Goal: Task Accomplishment & Management: Manage account settings

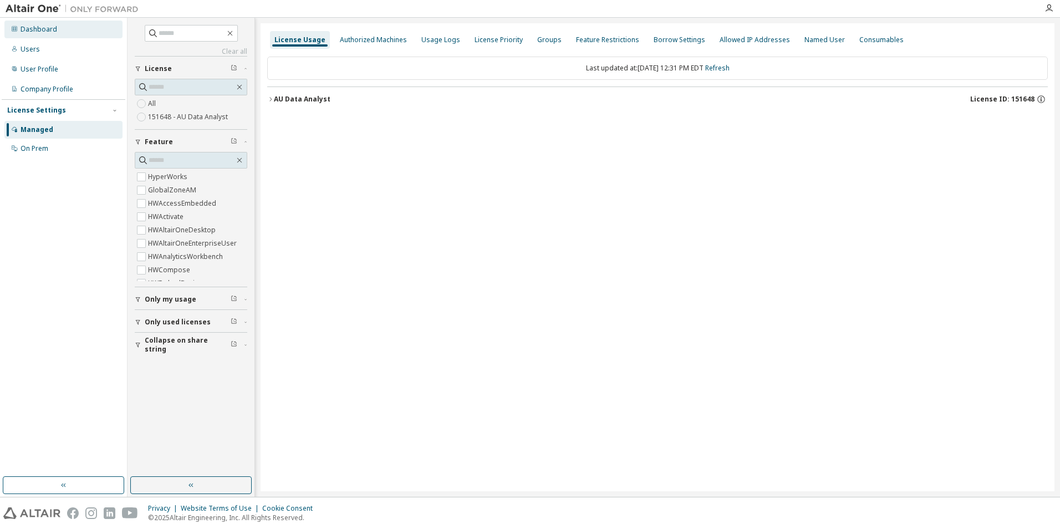
click at [30, 29] on div "Dashboard" at bounding box center [39, 29] width 37 height 9
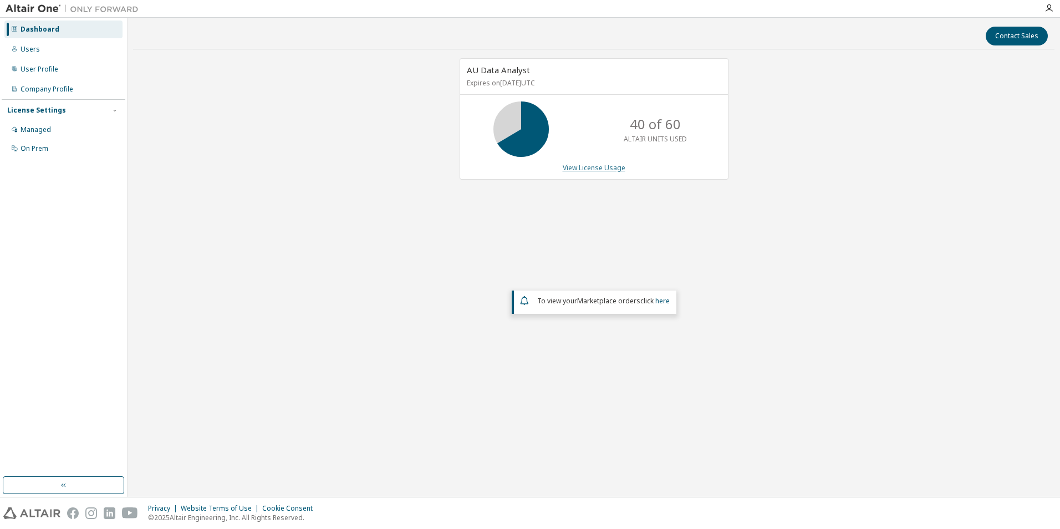
click at [607, 171] on link "View License Usage" at bounding box center [594, 167] width 63 height 9
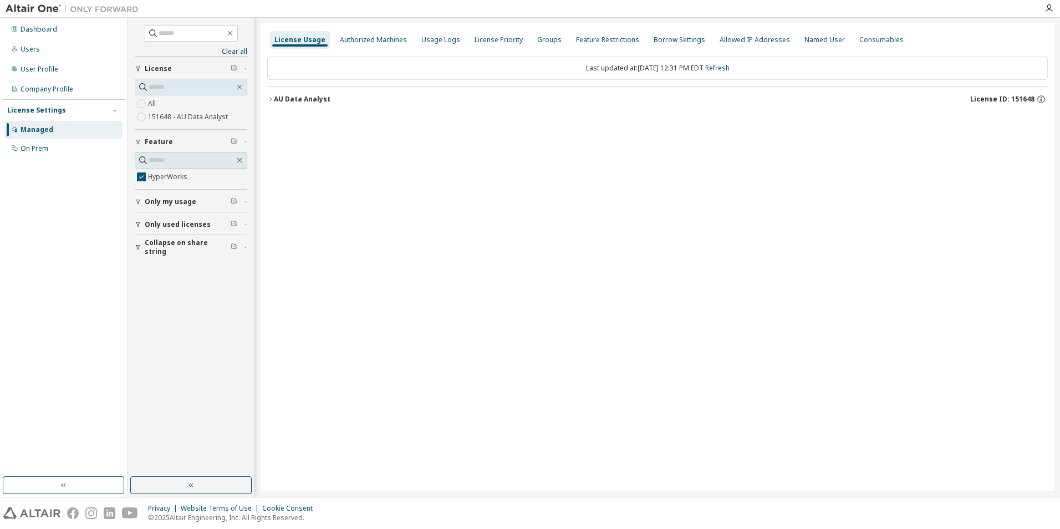
click at [294, 101] on div "AU Data Analyst" at bounding box center [302, 99] width 57 height 9
click at [314, 121] on div "HyperWorks" at bounding box center [334, 122] width 100 height 10
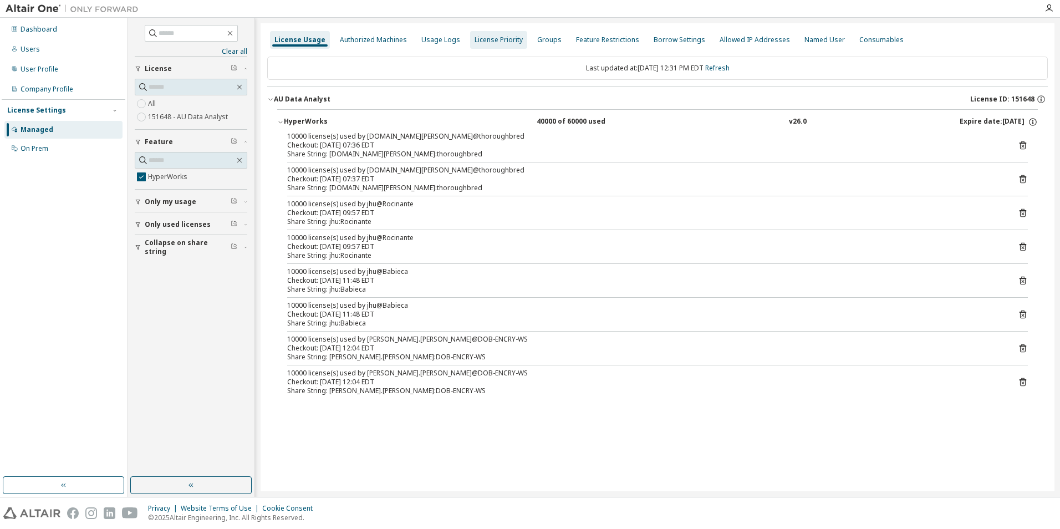
click at [378, 42] on div "Authorized Machines" at bounding box center [373, 39] width 67 height 9
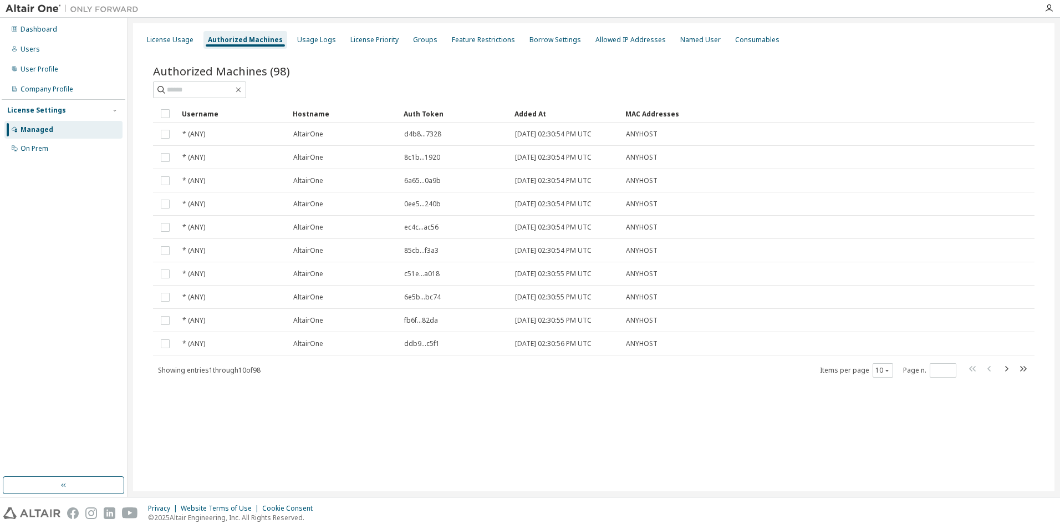
click at [1027, 372] on icon "button" at bounding box center [1022, 368] width 13 height 13
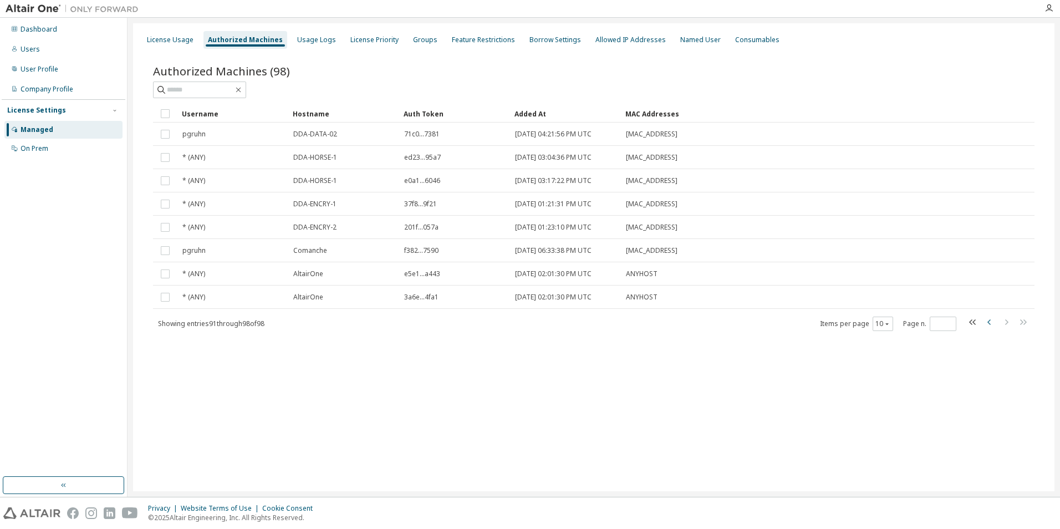
click at [986, 323] on icon "button" at bounding box center [989, 322] width 13 height 13
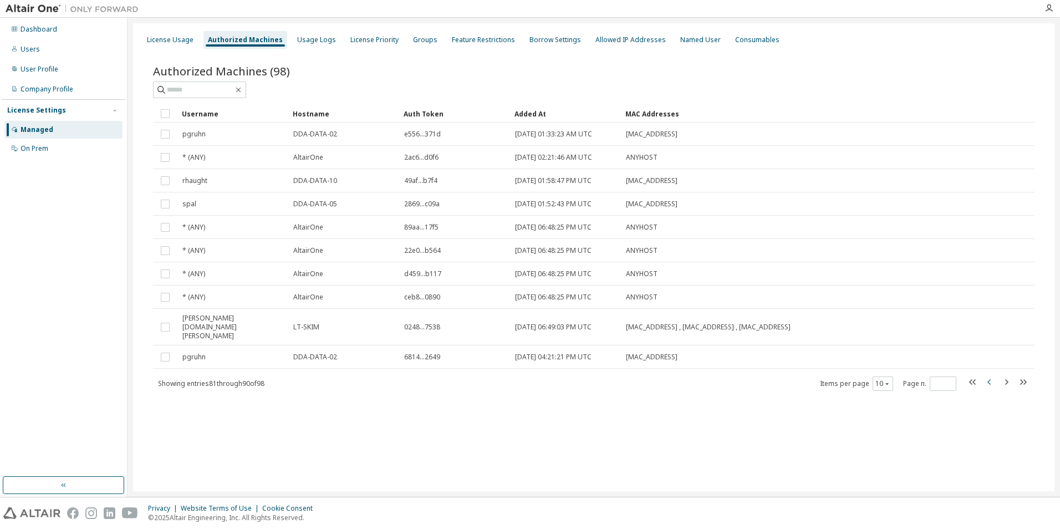
click at [989, 379] on icon "button" at bounding box center [989, 382] width 3 height 6
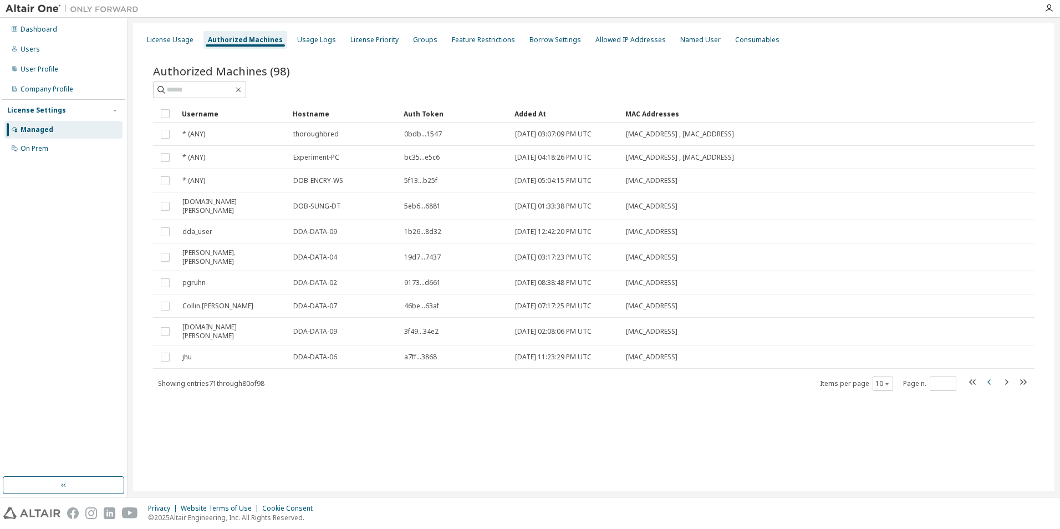
click at [989, 379] on icon "button" at bounding box center [989, 382] width 3 height 6
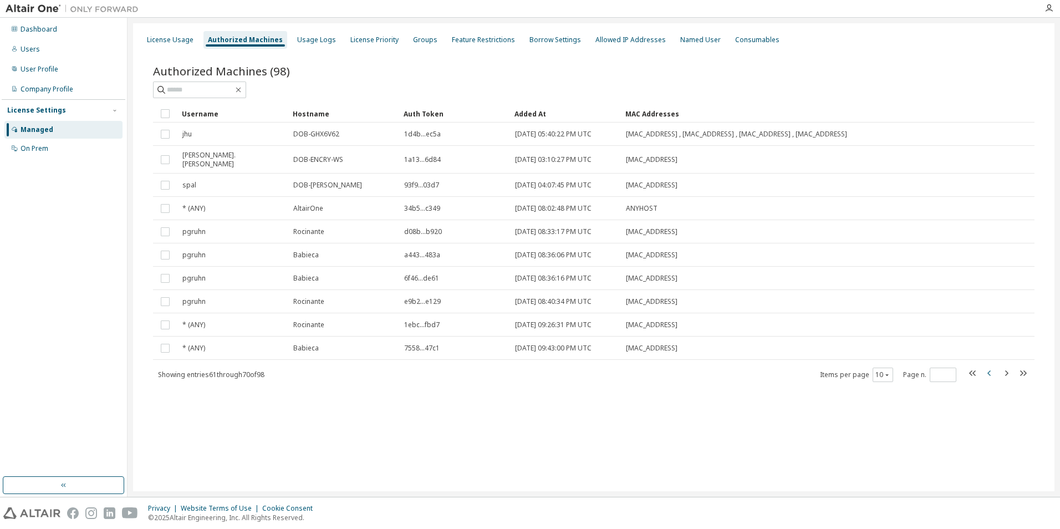
click at [989, 370] on icon "button" at bounding box center [989, 373] width 3 height 6
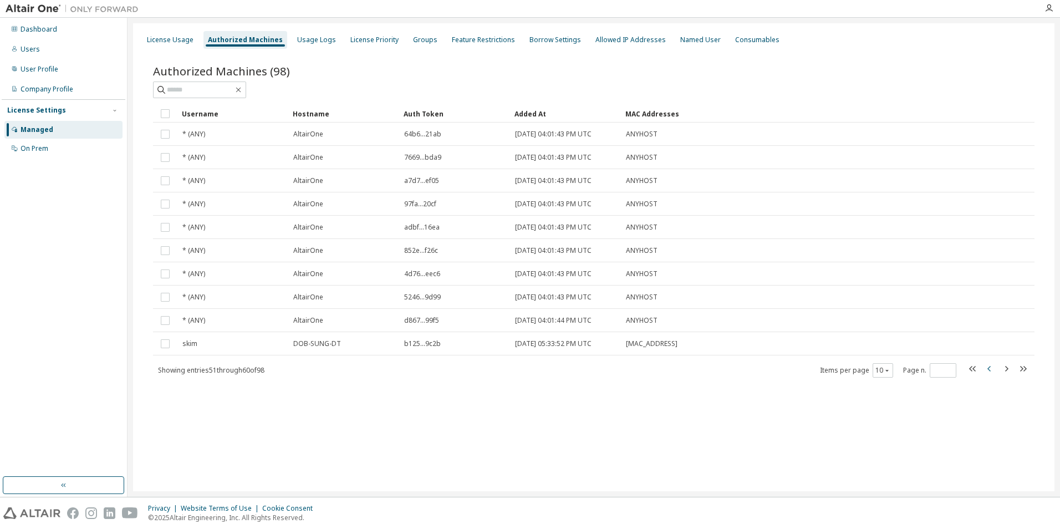
click at [989, 368] on icon "button" at bounding box center [989, 369] width 3 height 6
click at [1019, 367] on icon "button" at bounding box center [1022, 368] width 13 height 13
type input "**"
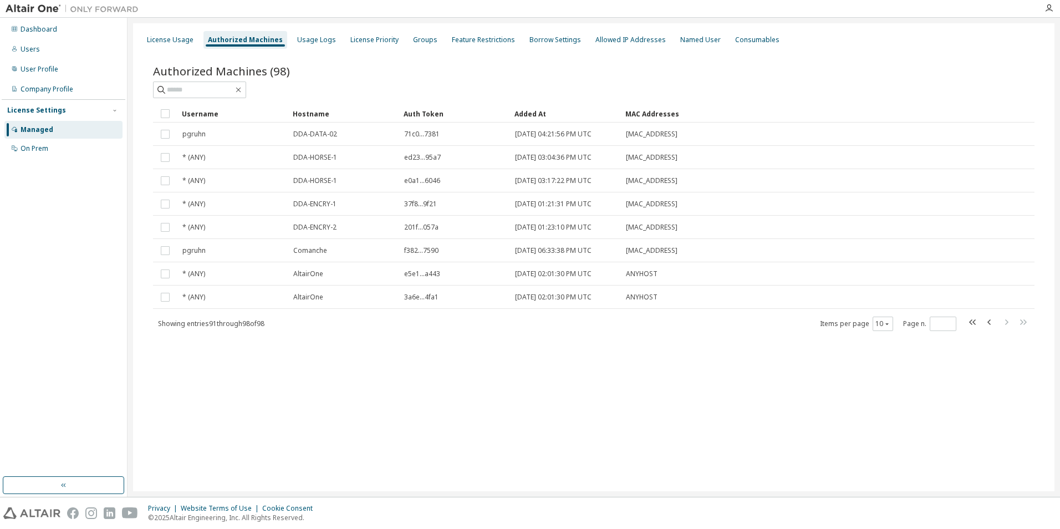
click at [1019, 367] on div "License Usage Authorized Machines Usage Logs License Priority Groups Feature Re…" at bounding box center [594, 257] width 922 height 468
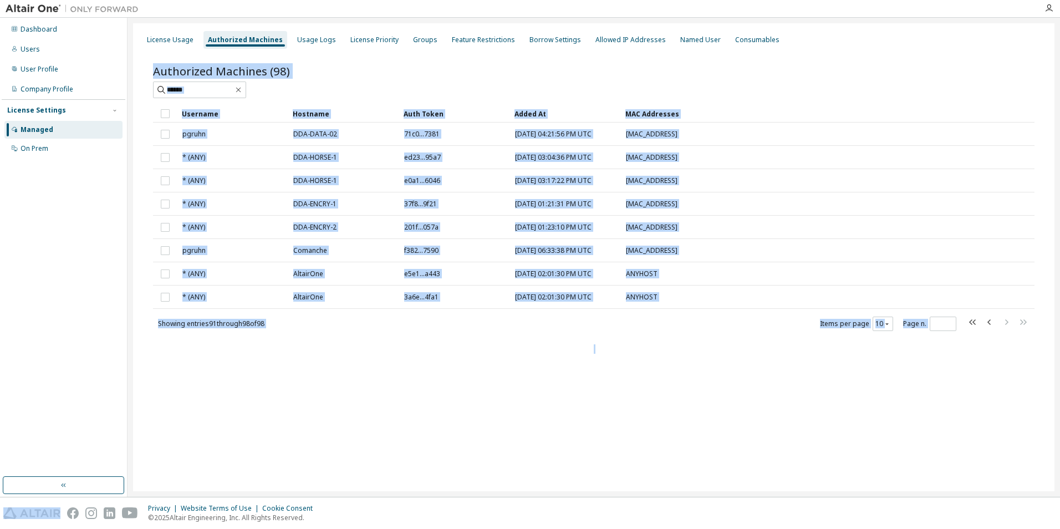
click at [1019, 367] on div "License Usage Authorized Machines Usage Logs License Priority Groups Feature Re…" at bounding box center [594, 257] width 922 height 468
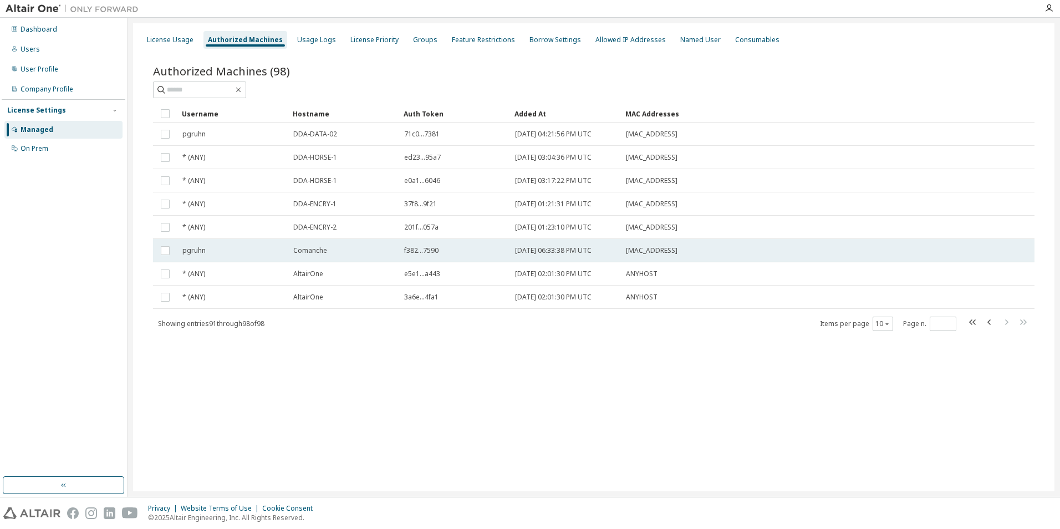
click at [319, 252] on span "Comanche" at bounding box center [310, 250] width 34 height 9
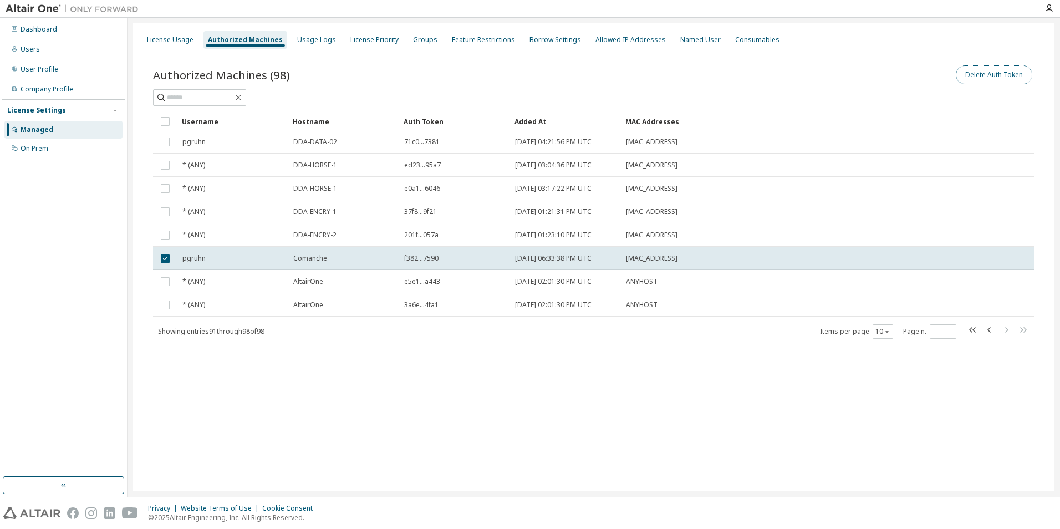
click at [990, 79] on button "Delete Auth Token" at bounding box center [994, 74] width 77 height 19
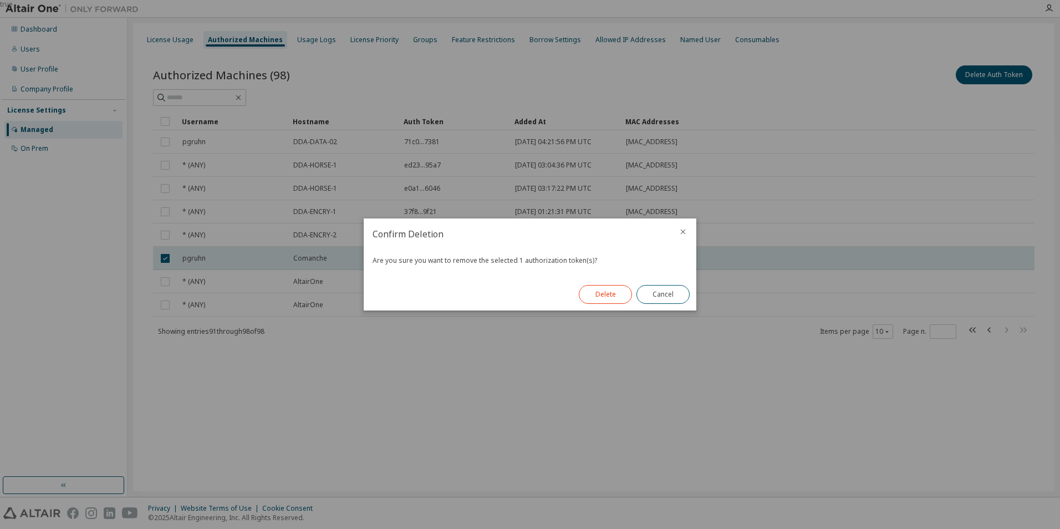
click at [594, 292] on button "Delete" at bounding box center [605, 294] width 53 height 19
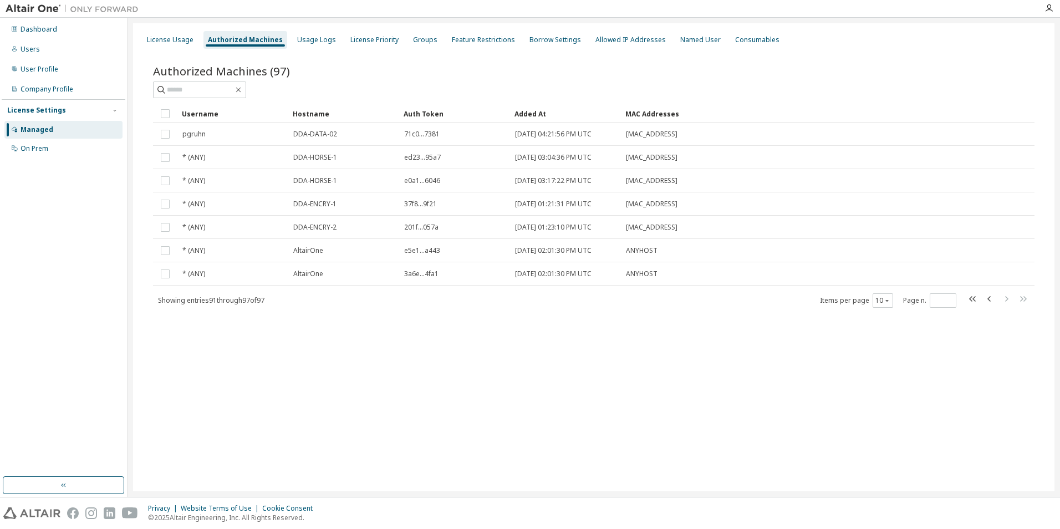
click at [221, 66] on span "Authorized Machines (97)" at bounding box center [221, 71] width 137 height 16
click at [174, 41] on div "License Usage" at bounding box center [170, 39] width 47 height 9
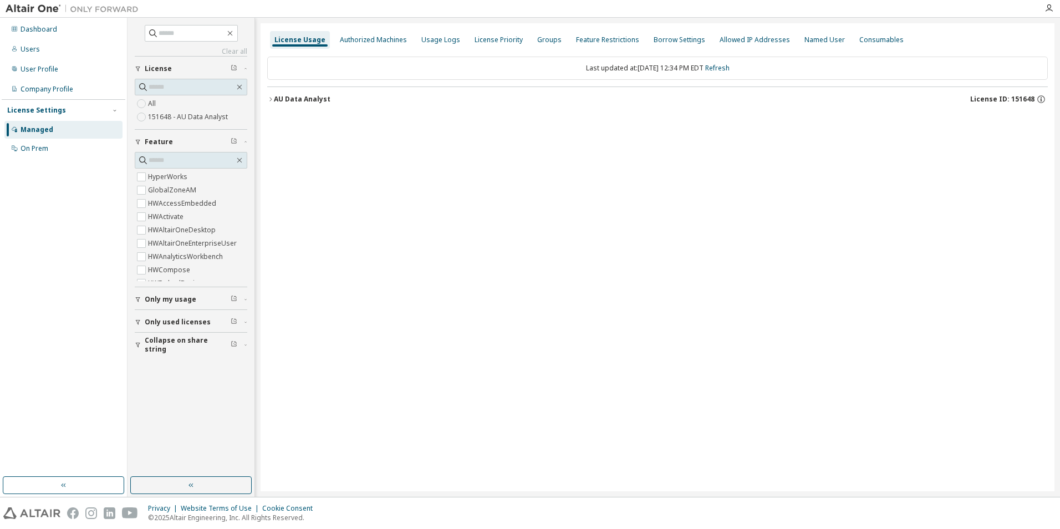
click at [36, 128] on div "Managed" at bounding box center [37, 129] width 33 height 9
click at [360, 38] on div "Authorized Machines" at bounding box center [373, 39] width 67 height 9
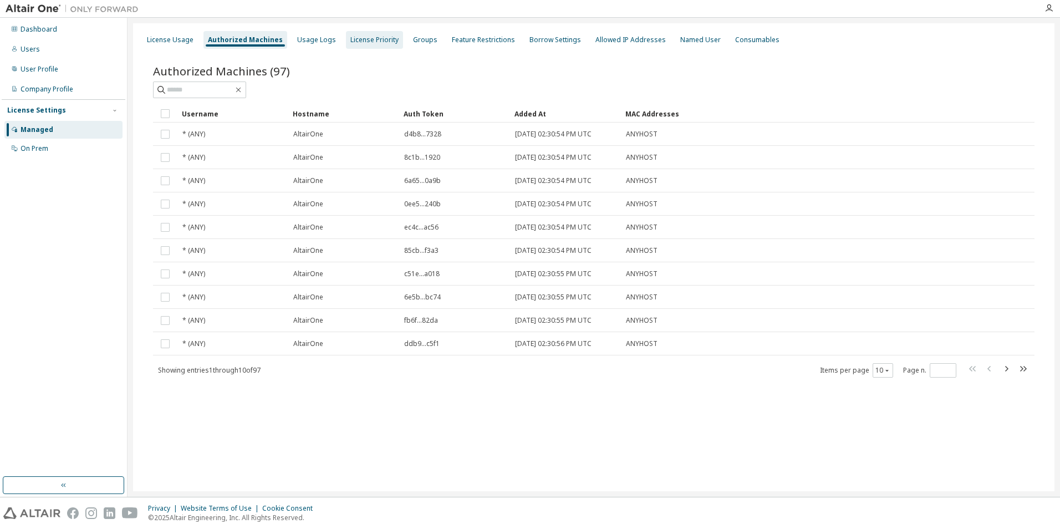
click at [358, 42] on div "License Priority" at bounding box center [374, 39] width 48 height 9
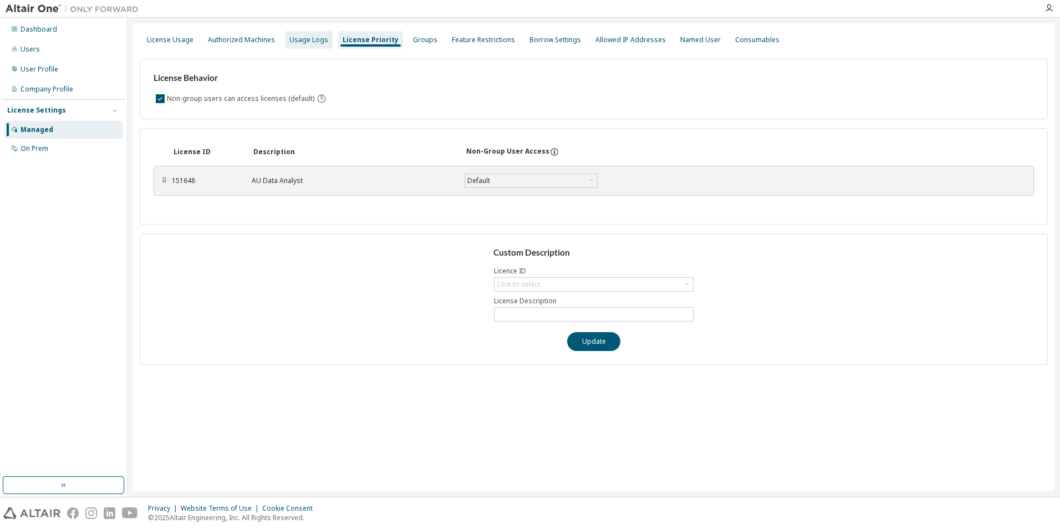
click at [303, 41] on div "Usage Logs" at bounding box center [308, 39] width 39 height 9
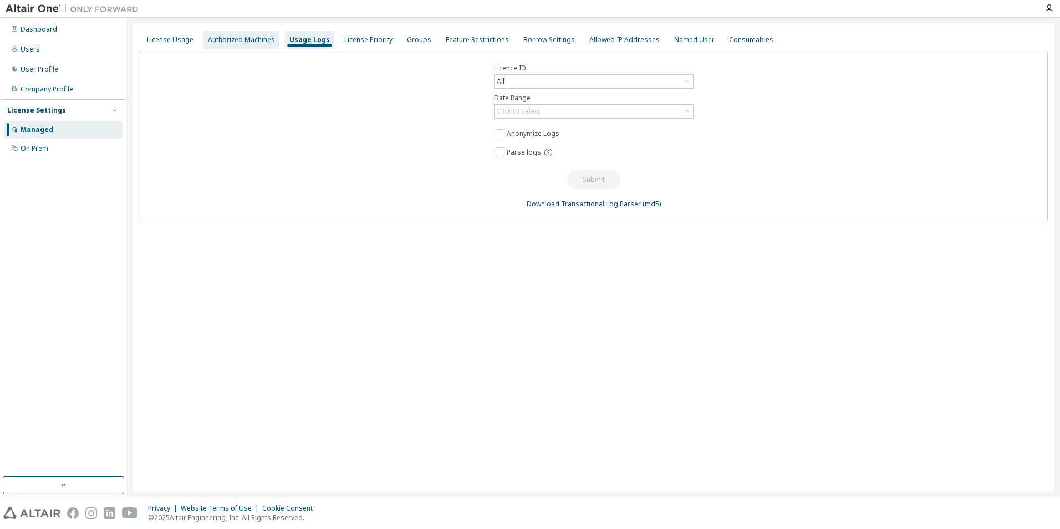
click at [241, 44] on div "Authorized Machines" at bounding box center [242, 40] width 76 height 18
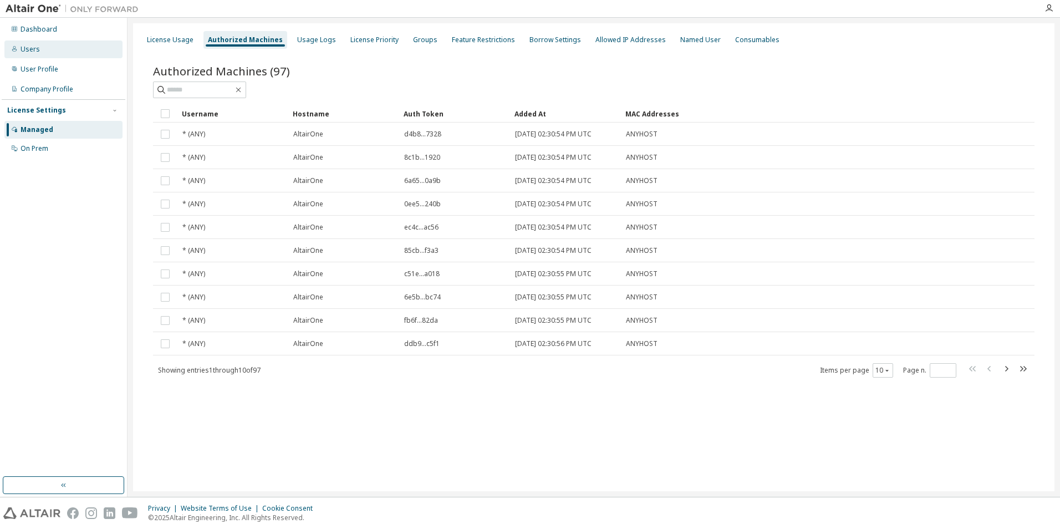
click at [23, 49] on div "Users" at bounding box center [30, 49] width 19 height 9
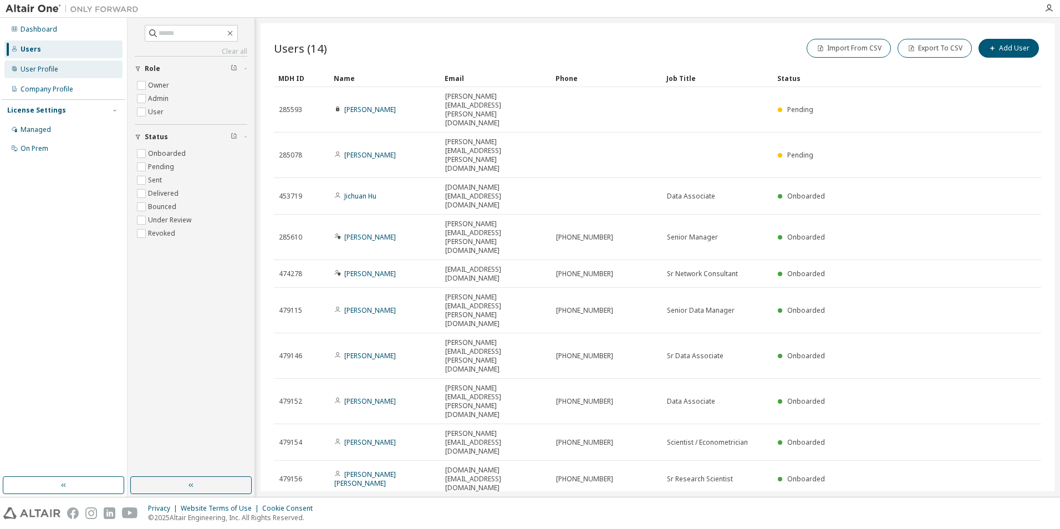
click at [51, 70] on div "User Profile" at bounding box center [40, 69] width 38 height 9
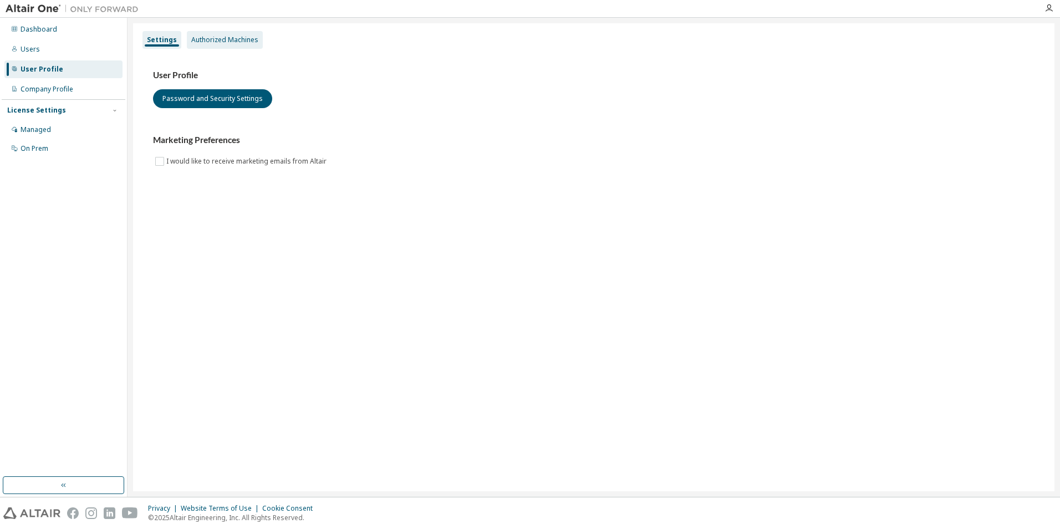
click at [224, 41] on div "Authorized Machines" at bounding box center [224, 39] width 67 height 9
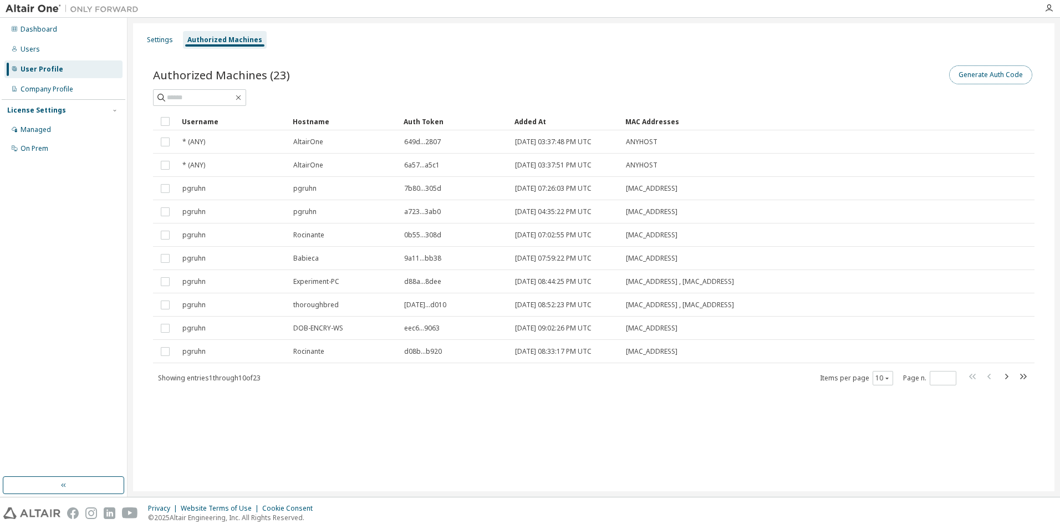
click at [984, 79] on button "Generate Auth Code" at bounding box center [990, 74] width 83 height 19
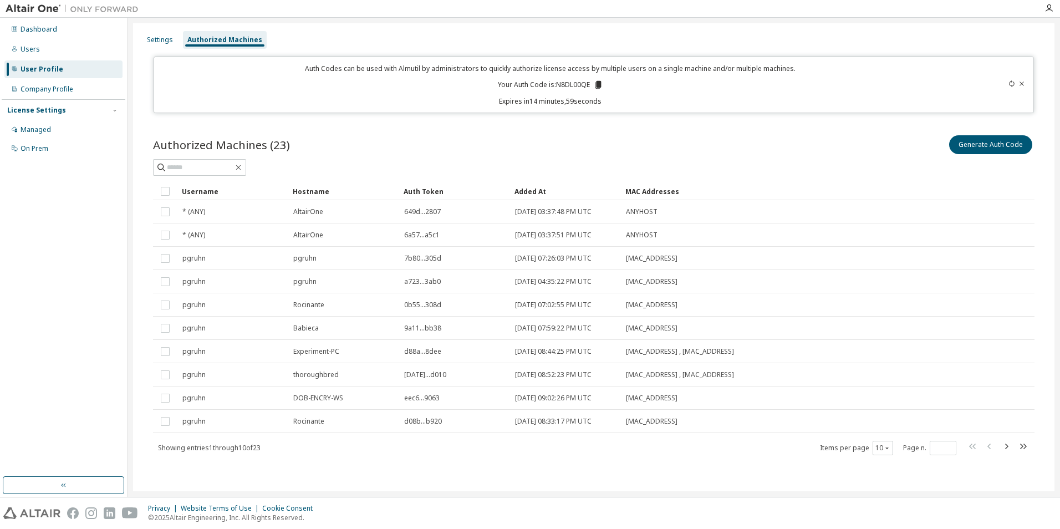
click at [570, 85] on p "Your Auth Code is: N8DL00QE" at bounding box center [550, 85] width 105 height 10
copy p "N8DL00QE"
click at [888, 447] on icon "button" at bounding box center [887, 448] width 7 height 7
click at [888, 502] on div "50" at bounding box center [917, 502] width 89 height 13
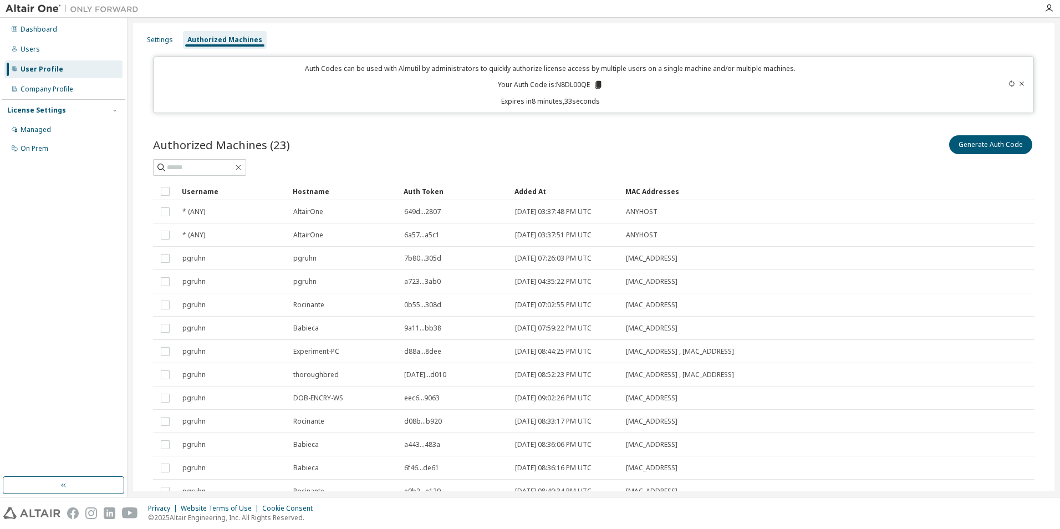
click at [301, 193] on div "Hostname" at bounding box center [344, 191] width 102 height 18
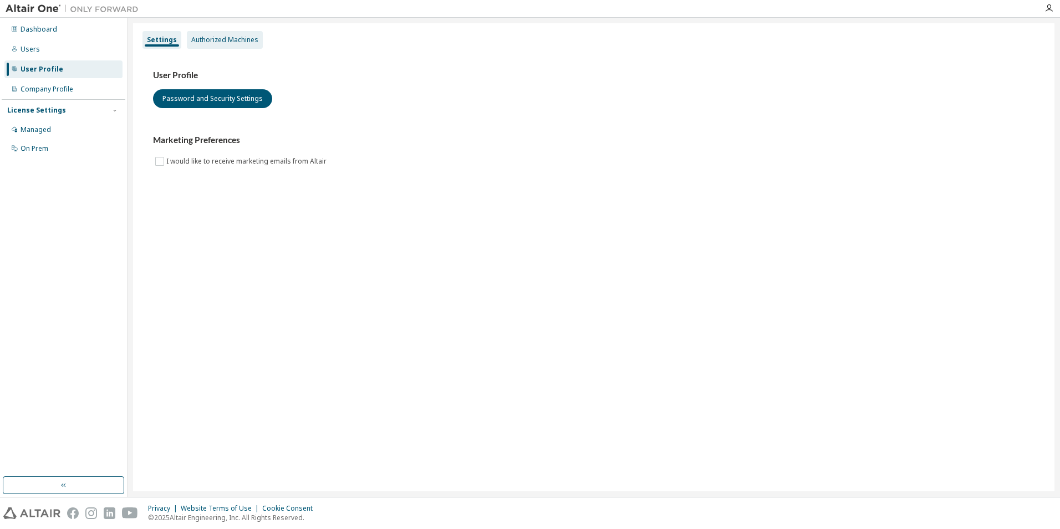
click at [230, 36] on div "Authorized Machines" at bounding box center [224, 39] width 67 height 9
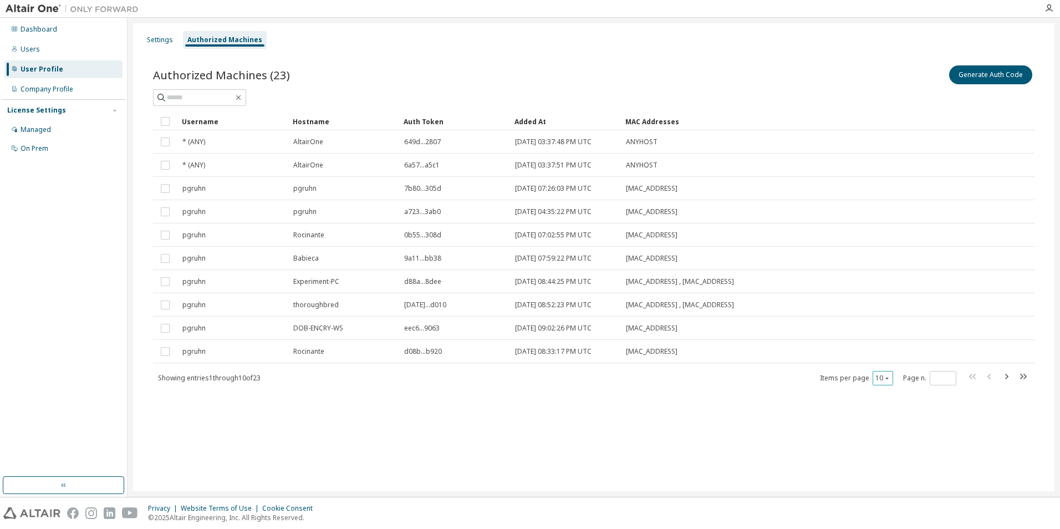
click at [886, 382] on button "10" at bounding box center [883, 378] width 15 height 9
click at [882, 434] on div "50" at bounding box center [917, 432] width 89 height 13
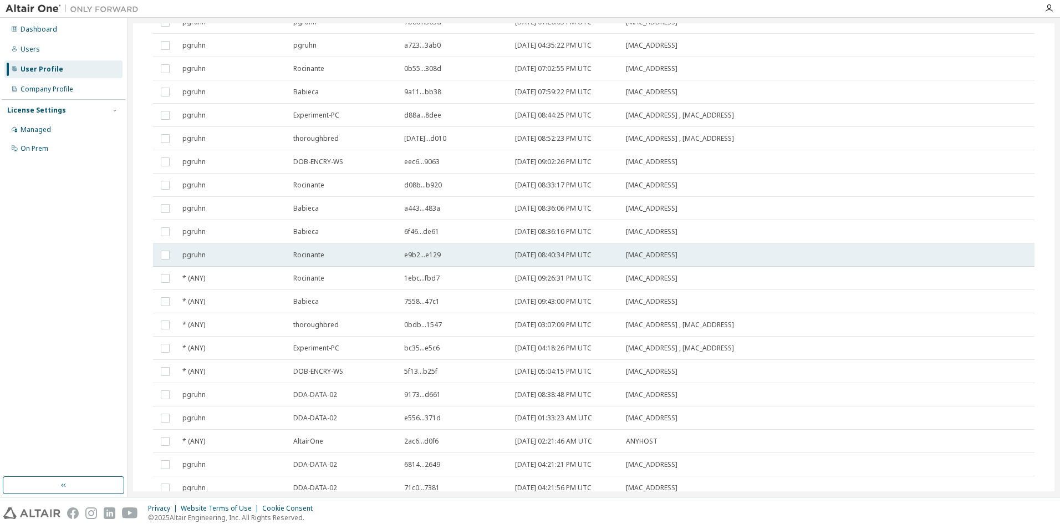
scroll to position [233, 0]
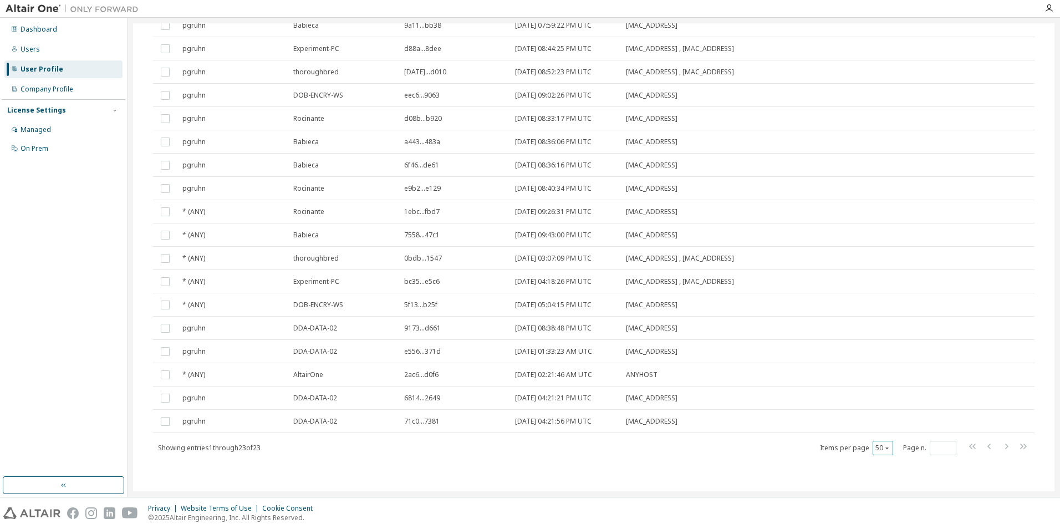
type button "50"
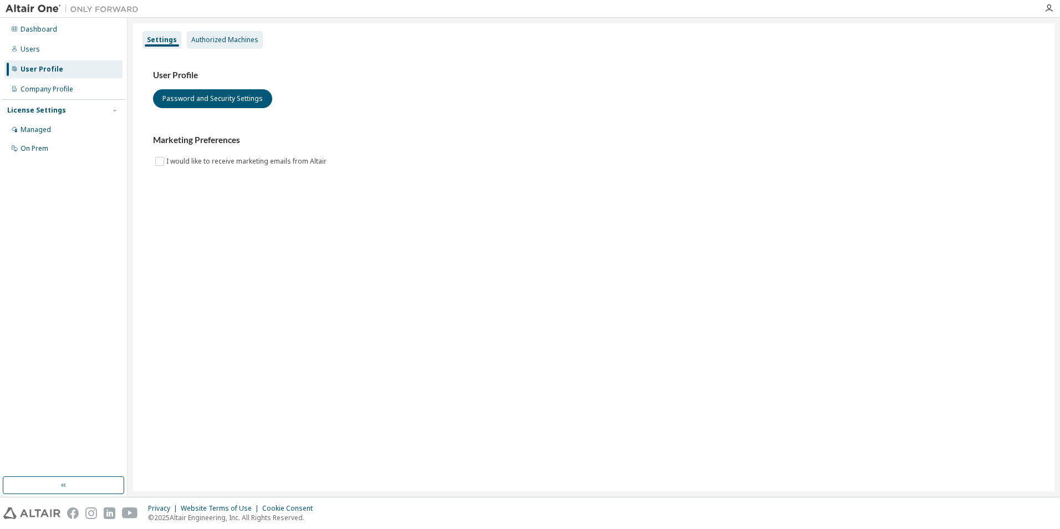
click at [211, 40] on div "Authorized Machines" at bounding box center [224, 39] width 67 height 9
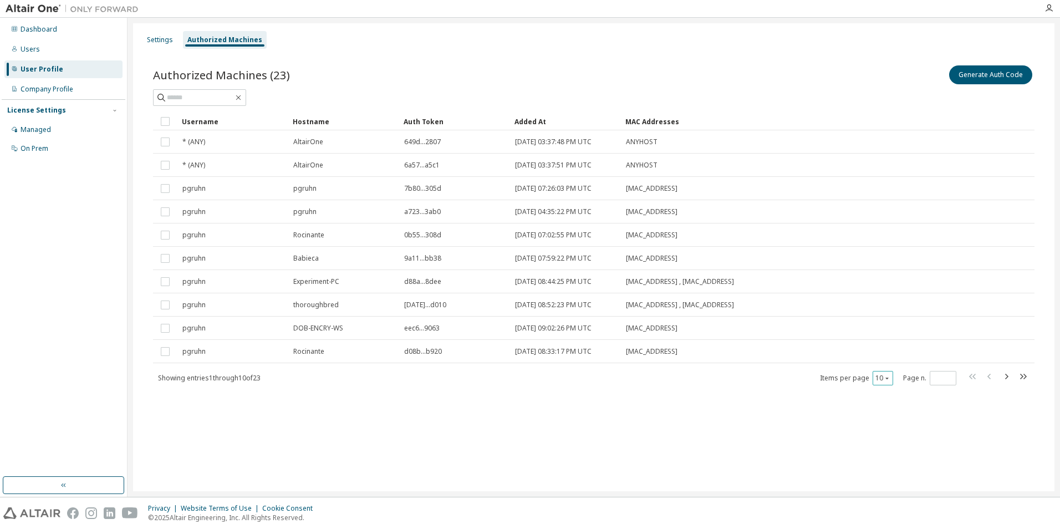
click at [889, 378] on icon "button" at bounding box center [887, 378] width 7 height 7
click at [882, 433] on div "50" at bounding box center [917, 432] width 89 height 13
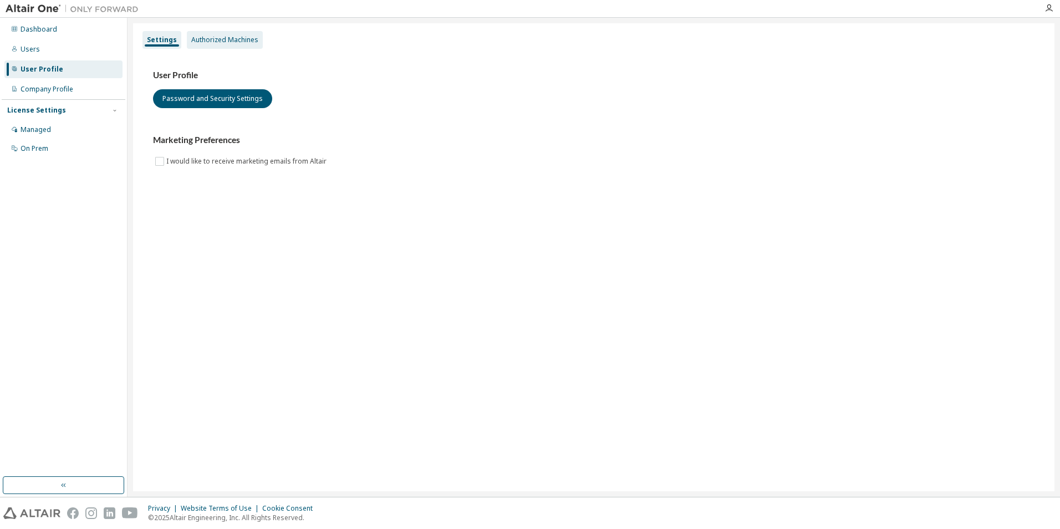
click at [215, 38] on div "Authorized Machines" at bounding box center [224, 39] width 67 height 9
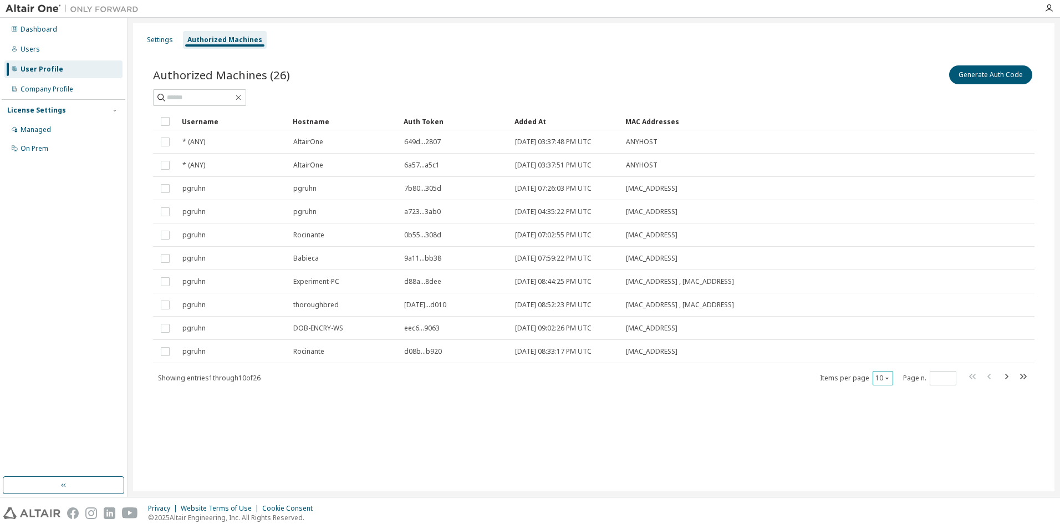
click at [887, 378] on icon "button" at bounding box center [887, 379] width 3 height 2
click at [884, 419] on div "30" at bounding box center [917, 419] width 89 height 13
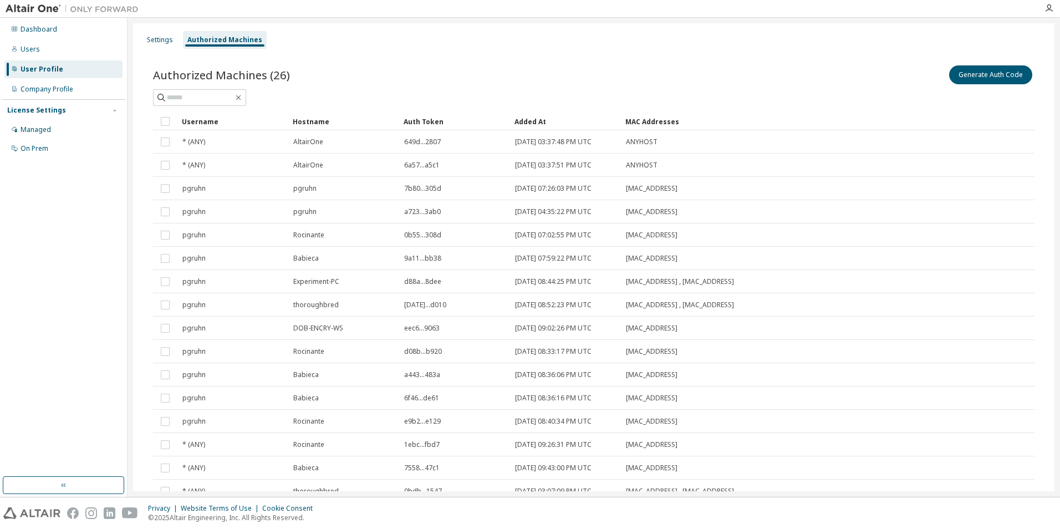
click at [531, 122] on div "Added At" at bounding box center [566, 122] width 102 height 18
